Goal: Task Accomplishment & Management: Use online tool/utility

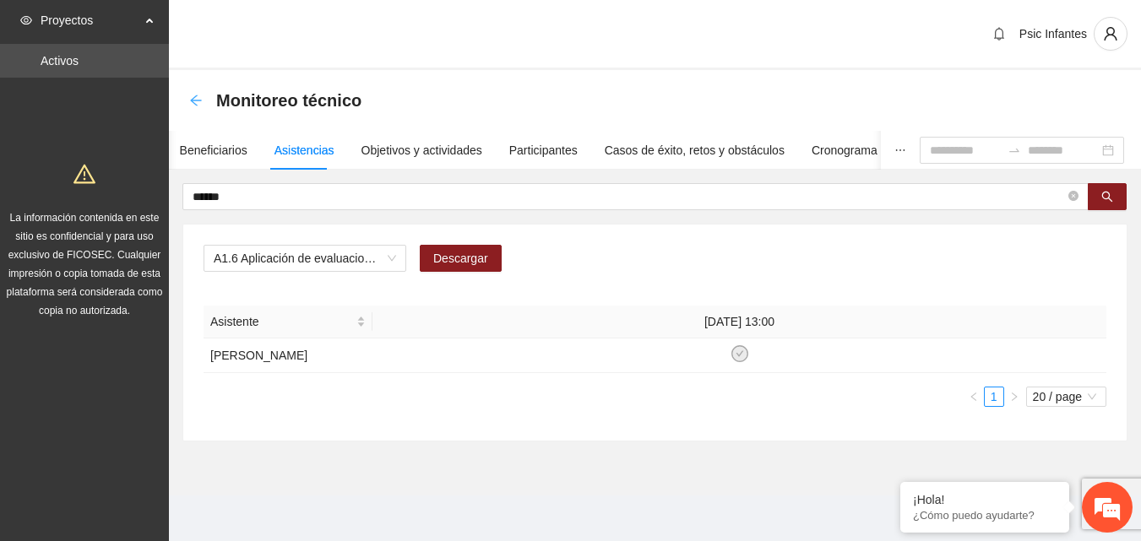
click at [195, 106] on icon "arrow-left" at bounding box center [196, 101] width 14 height 14
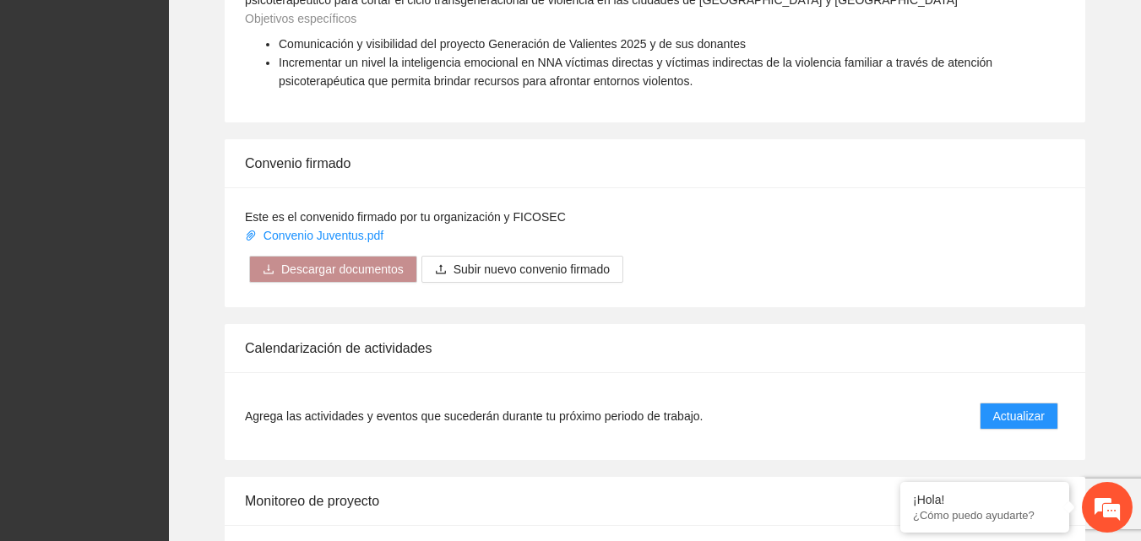
scroll to position [1355, 0]
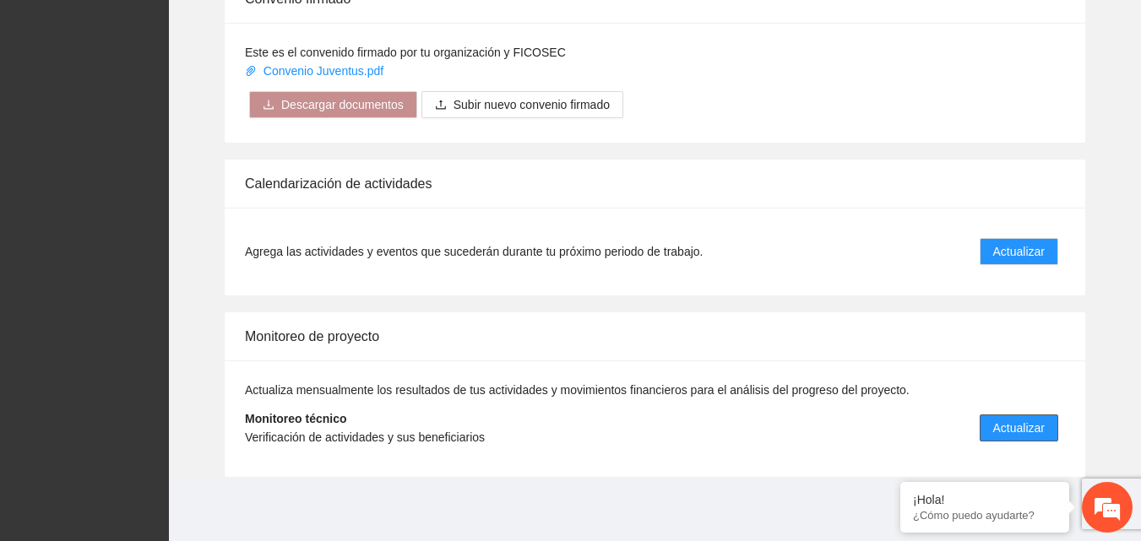
click at [1049, 438] on button "Actualizar" at bounding box center [1019, 428] width 79 height 27
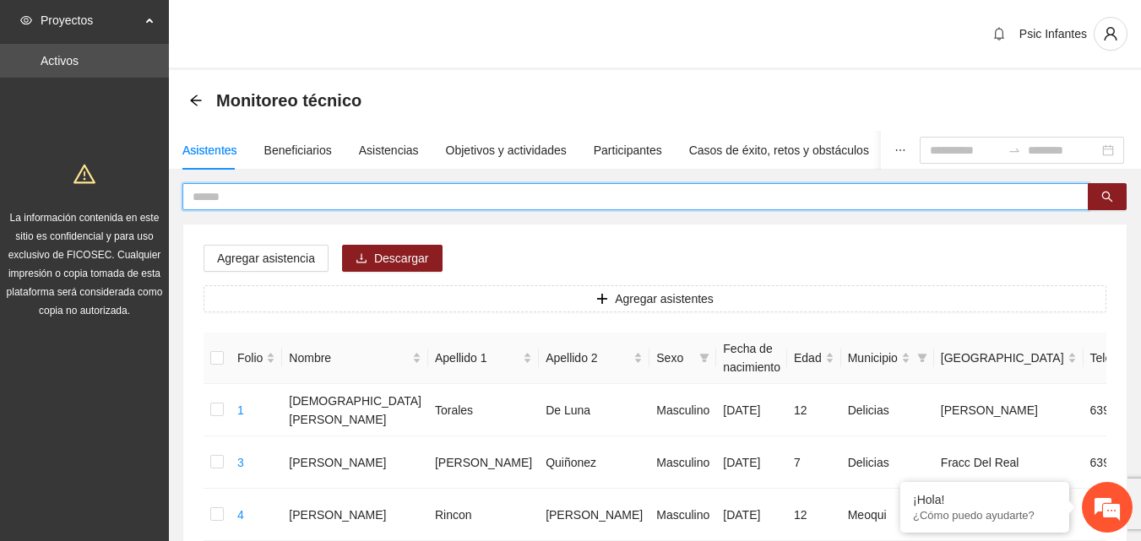
click at [279, 198] on input "text" at bounding box center [629, 197] width 873 height 19
type input "*"
type input "**********"
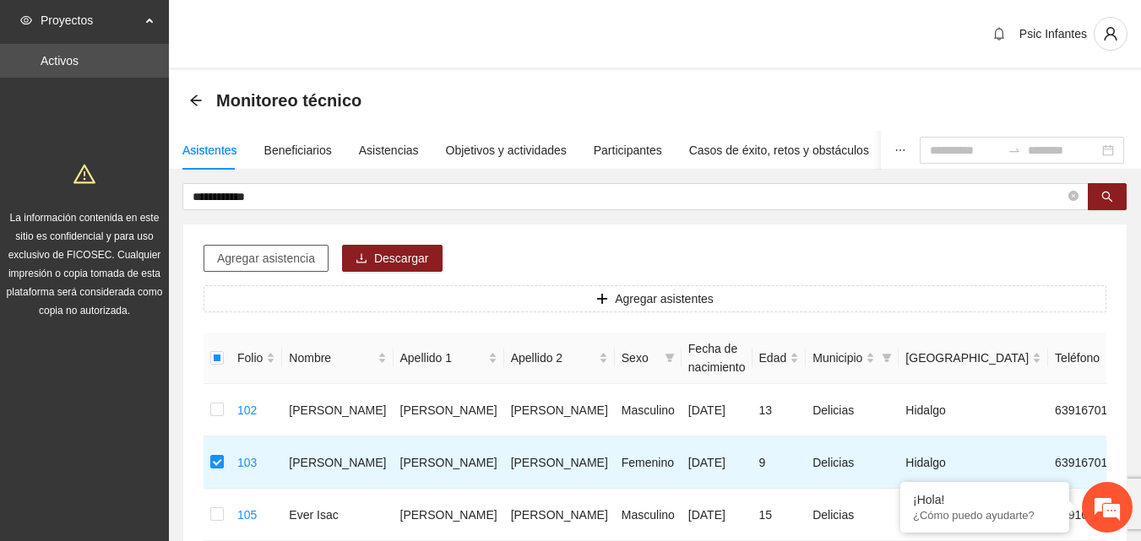
click at [280, 264] on span "Agregar asistencia" at bounding box center [266, 258] width 98 height 19
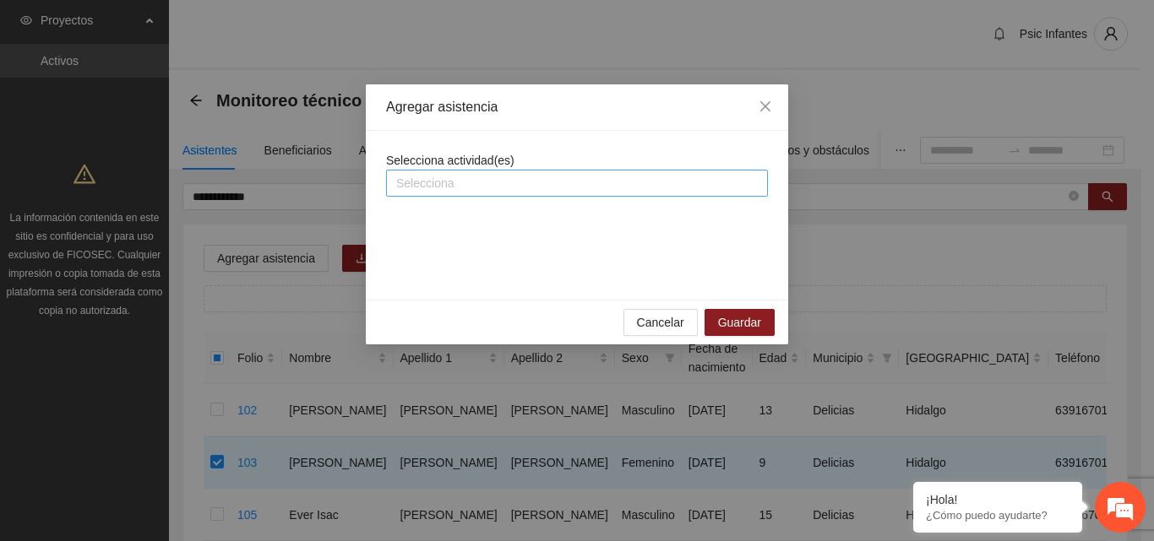
click at [540, 184] on div at bounding box center [576, 183] width 373 height 20
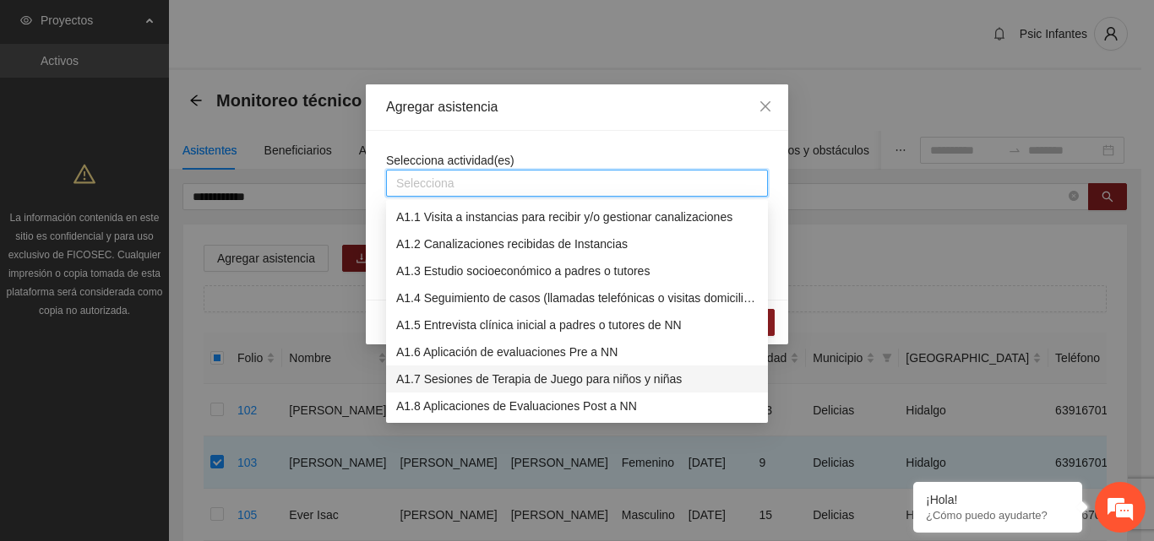
click at [459, 384] on div "A1.7 Sesiones de Terapia de Juego para niños y niñas" at bounding box center [577, 379] width 362 height 19
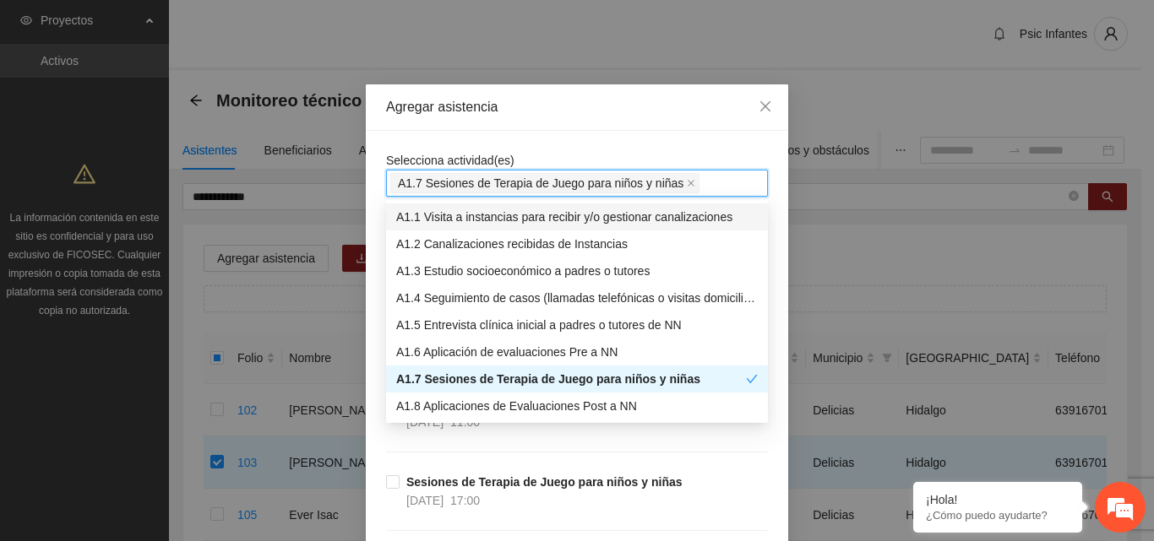
click at [606, 126] on div "Agregar asistencia" at bounding box center [577, 107] width 422 height 46
